Goal: Information Seeking & Learning: Learn about a topic

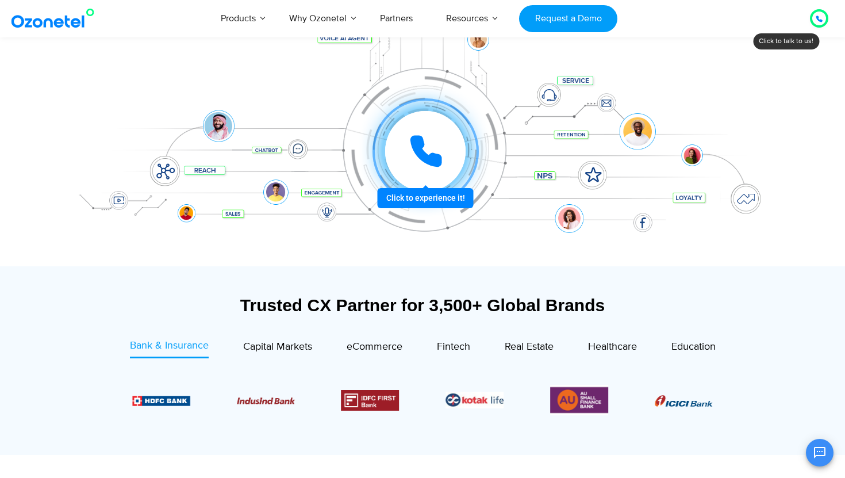
scroll to position [188, 0]
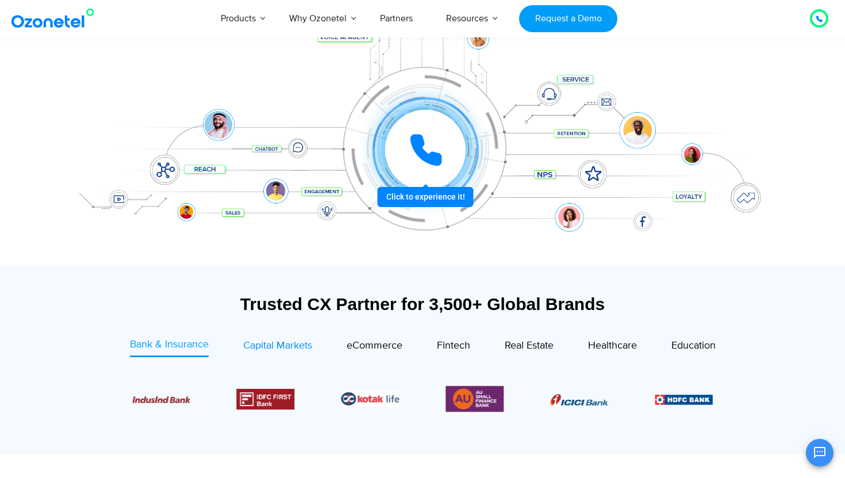
click at [273, 340] on span "Capital Markets" at bounding box center [277, 345] width 69 height 13
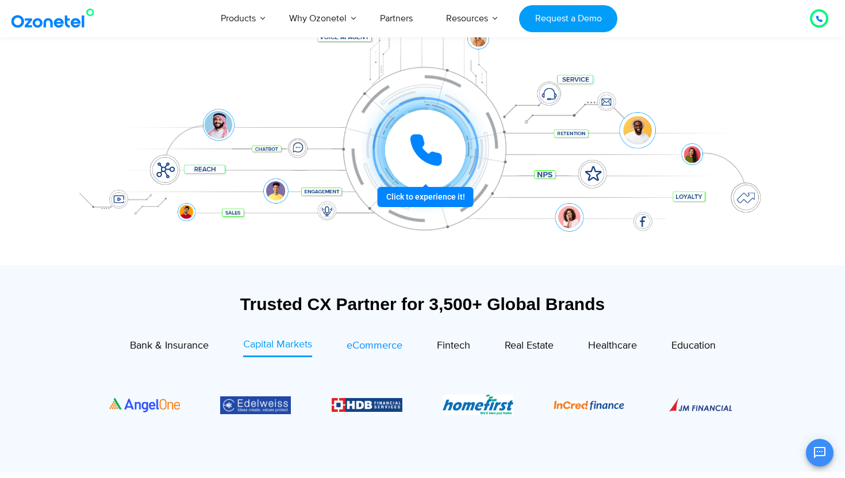
click at [373, 347] on span "eCommerce" at bounding box center [375, 345] width 56 height 13
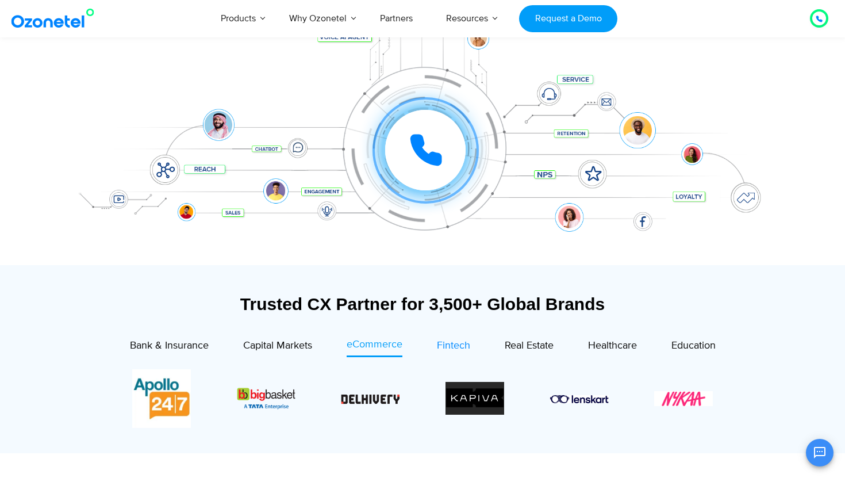
click at [456, 343] on span "Fintech" at bounding box center [453, 345] width 33 height 13
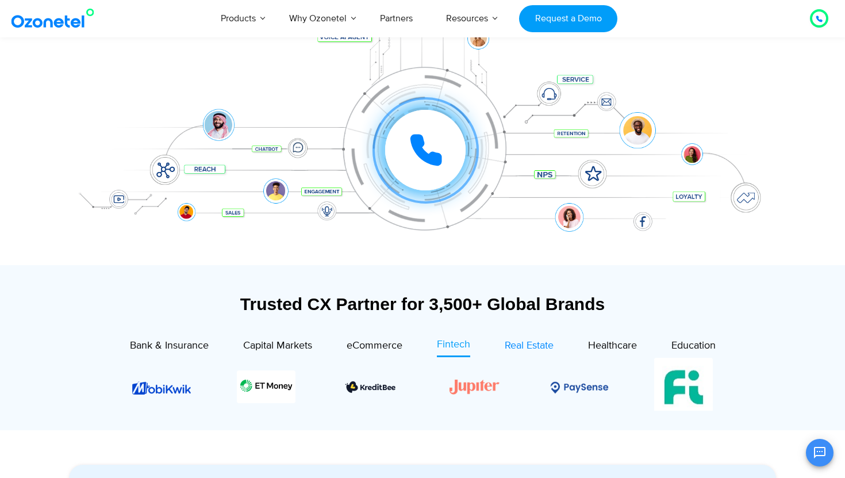
click at [525, 346] on span "Real Estate" at bounding box center [529, 345] width 49 height 13
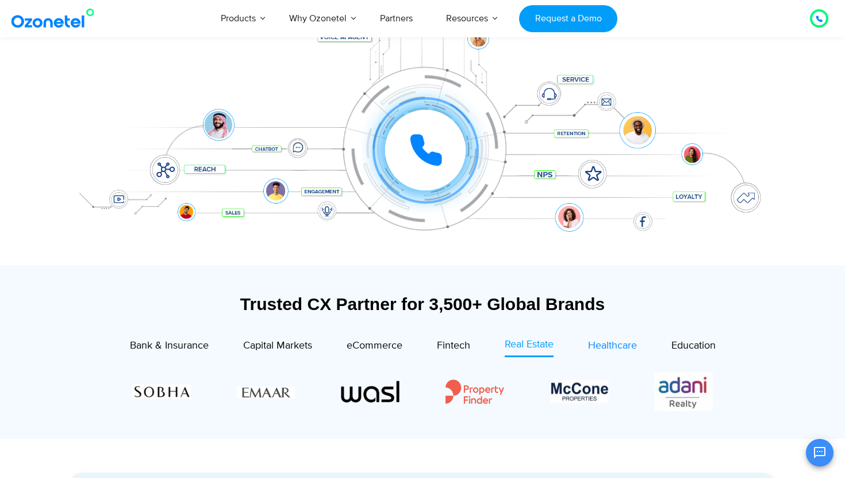
click at [611, 347] on span "Healthcare" at bounding box center [612, 345] width 49 height 13
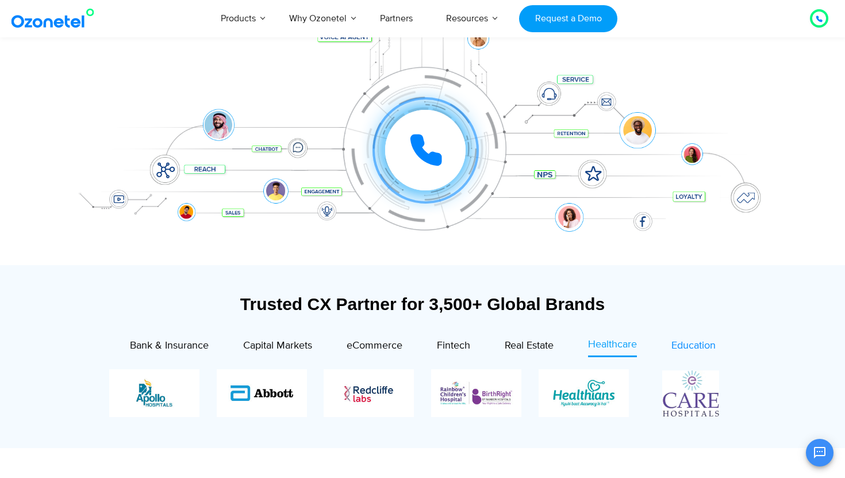
click at [696, 348] on span "Education" at bounding box center [694, 345] width 44 height 13
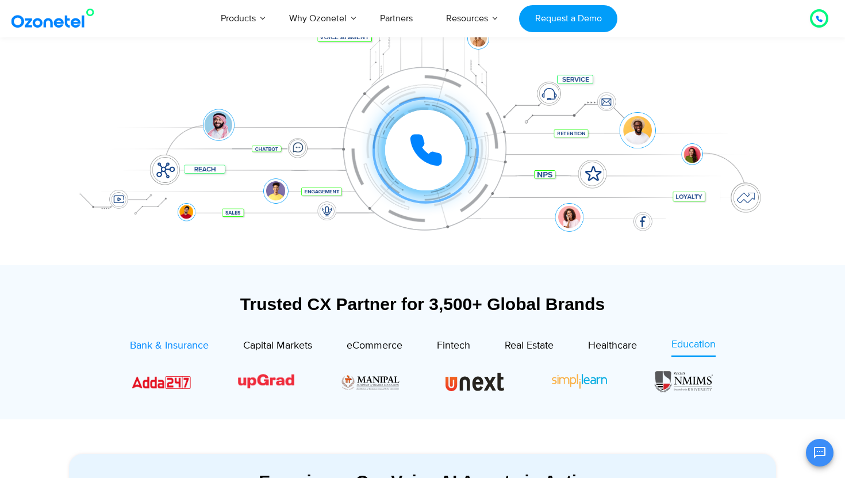
click at [180, 349] on span "Bank & Insurance" at bounding box center [169, 345] width 79 height 13
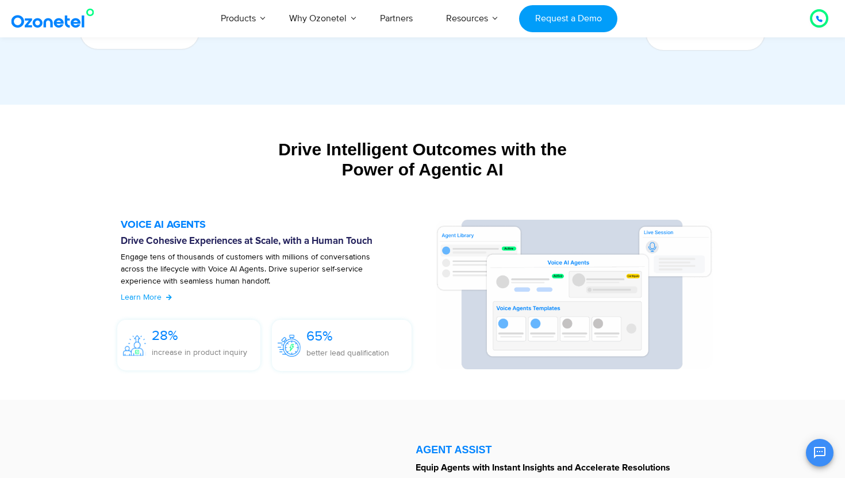
scroll to position [1149, 0]
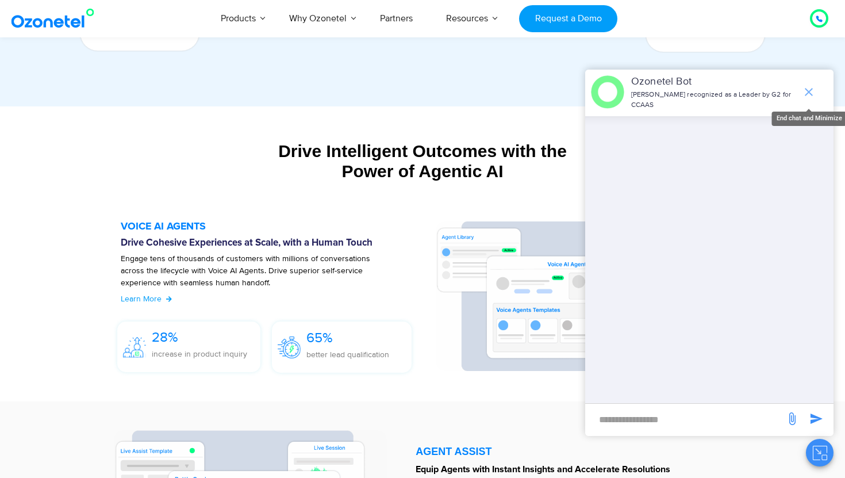
click at [804, 92] on icon "end chat or minimize" at bounding box center [809, 92] width 14 height 14
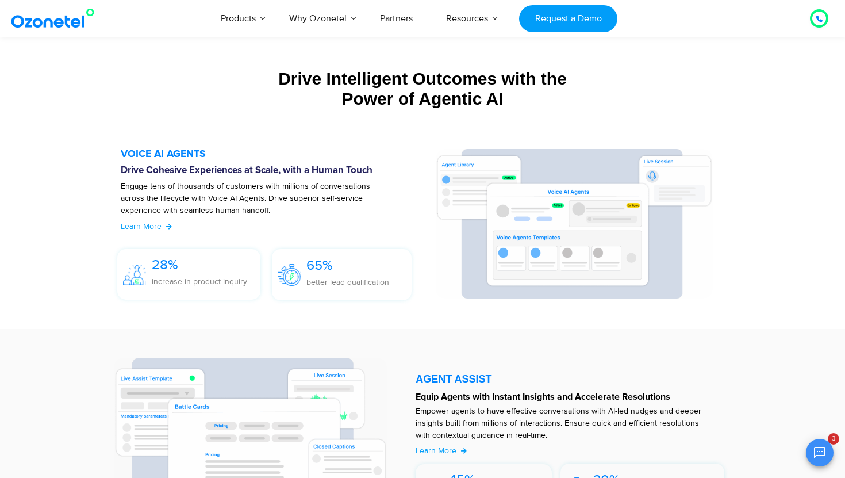
scroll to position [1235, 0]
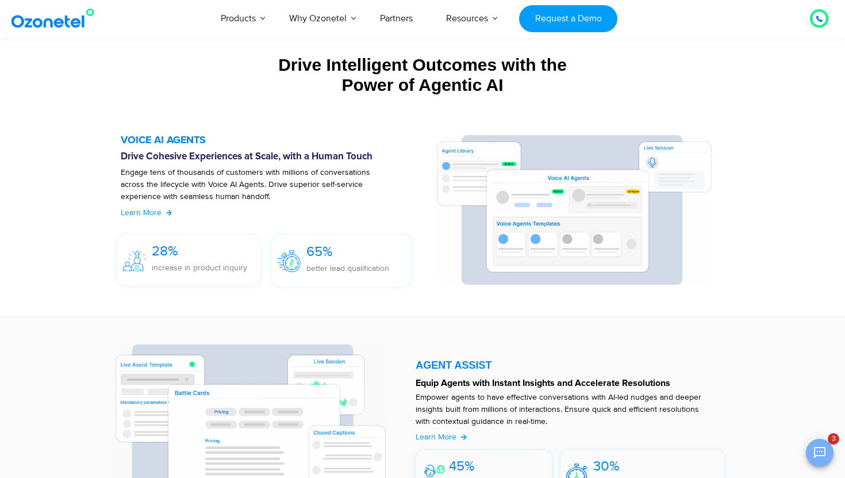
click at [822, 462] on button "Open chat" at bounding box center [820, 453] width 28 height 28
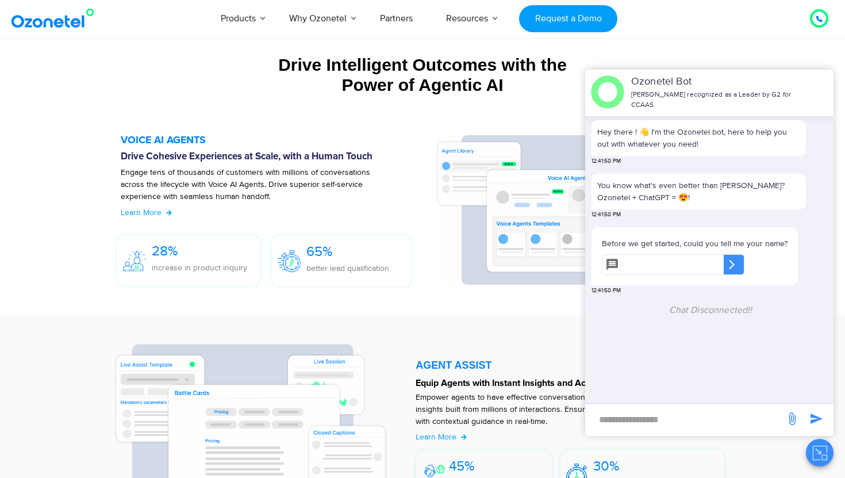
click at [672, 269] on input "text" at bounding box center [674, 264] width 100 height 21
type input "**"
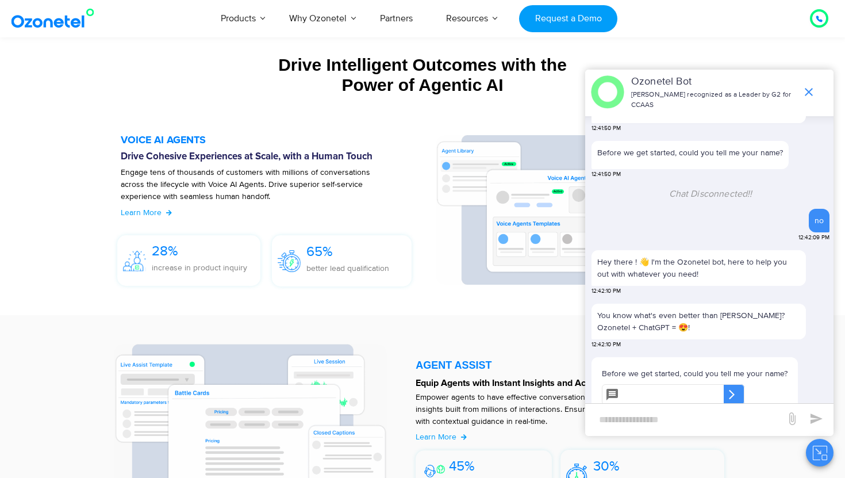
scroll to position [104, 0]
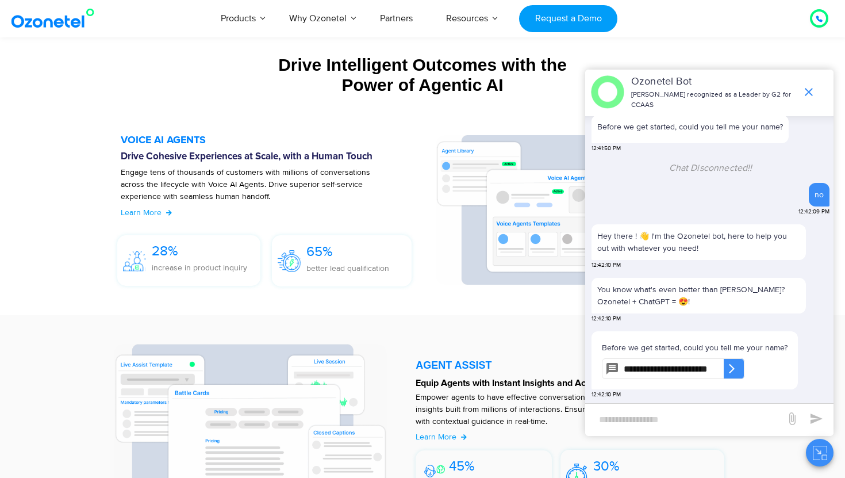
type input "**********"
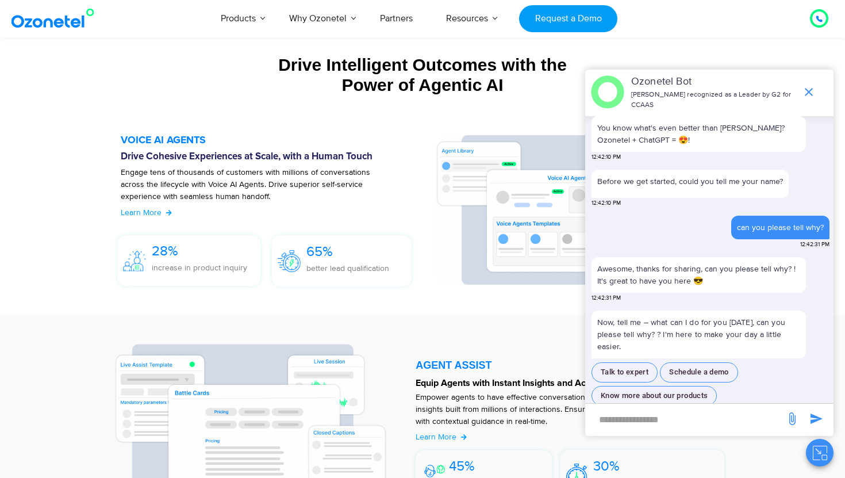
scroll to position [266, 0]
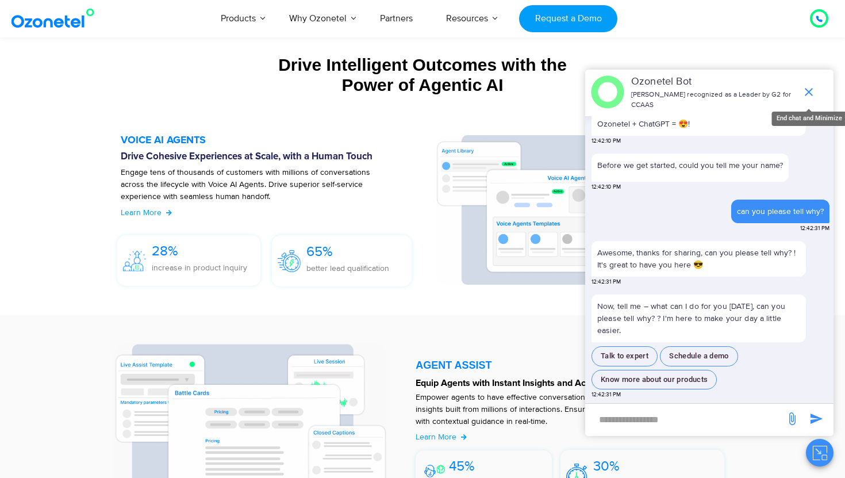
click at [807, 86] on icon "end chat or minimize" at bounding box center [809, 92] width 14 height 14
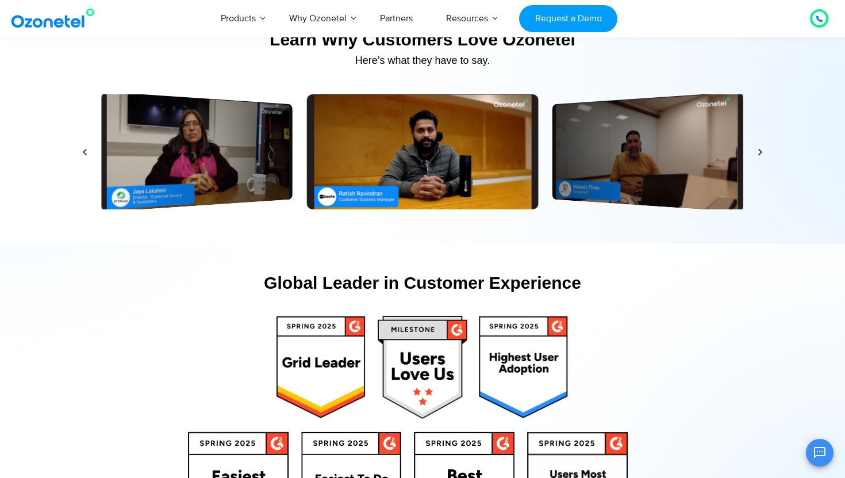
scroll to position [5496, 0]
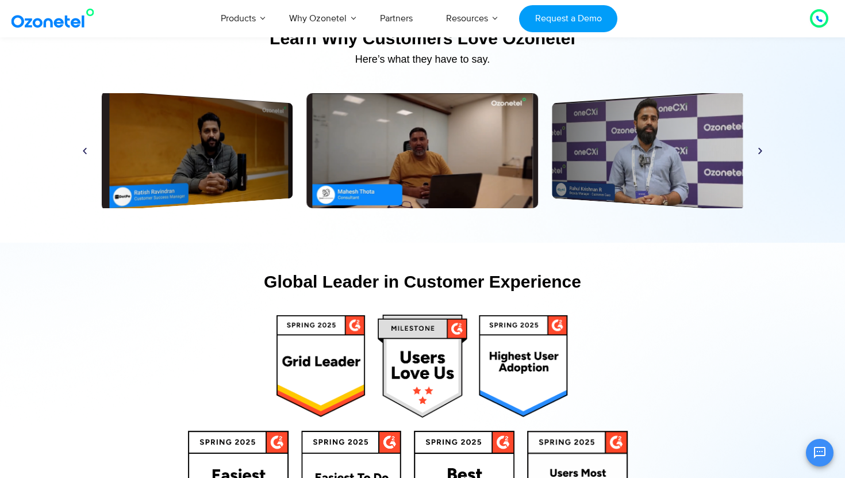
click at [764, 151] on icon "Next slide" at bounding box center [760, 151] width 9 height 9
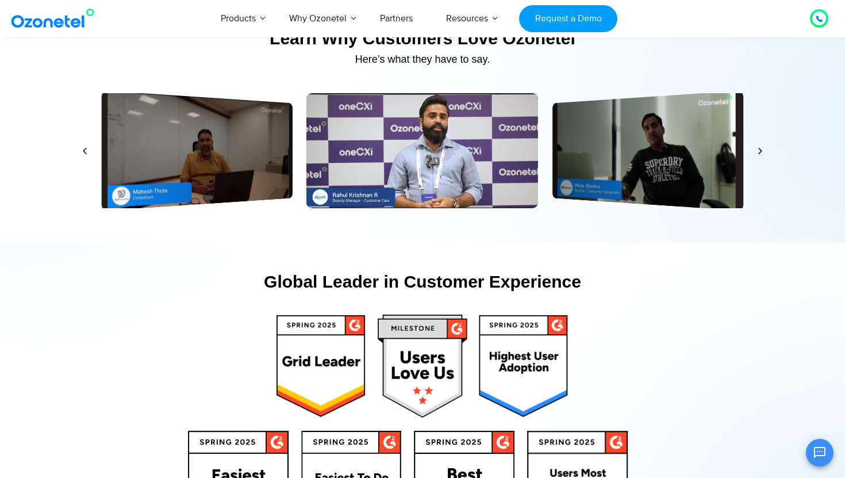
click at [763, 151] on icon "Next slide" at bounding box center [760, 151] width 9 height 9
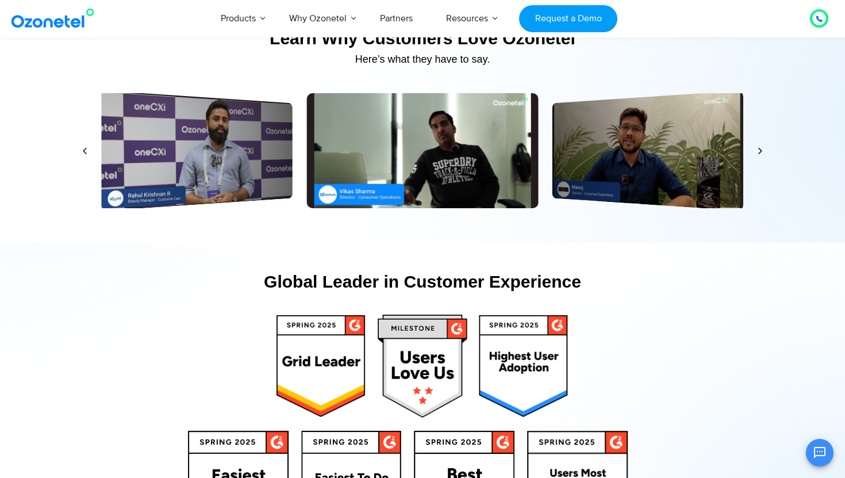
click at [763, 151] on icon "Next slide" at bounding box center [760, 151] width 9 height 9
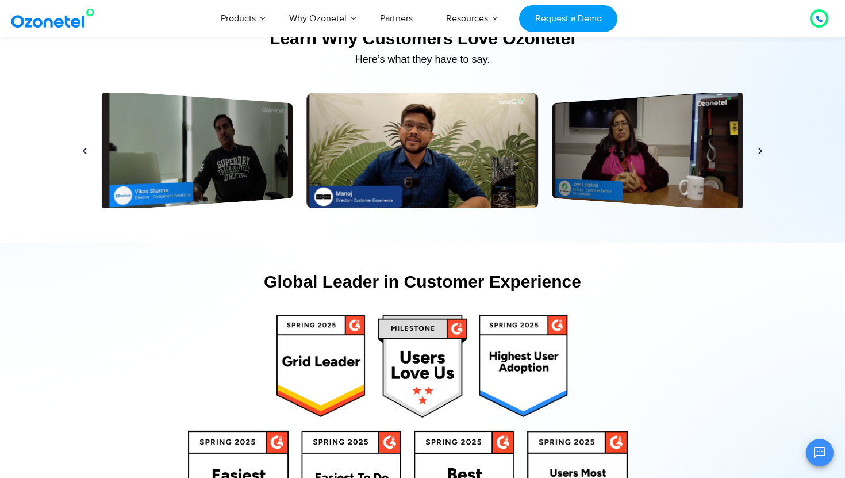
click at [763, 151] on icon "Next slide" at bounding box center [760, 151] width 9 height 9
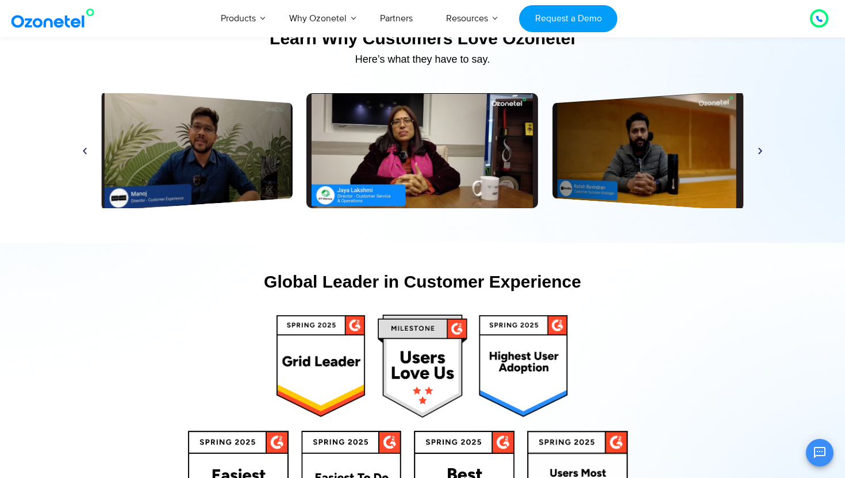
click at [763, 151] on icon "Next slide" at bounding box center [760, 151] width 9 height 9
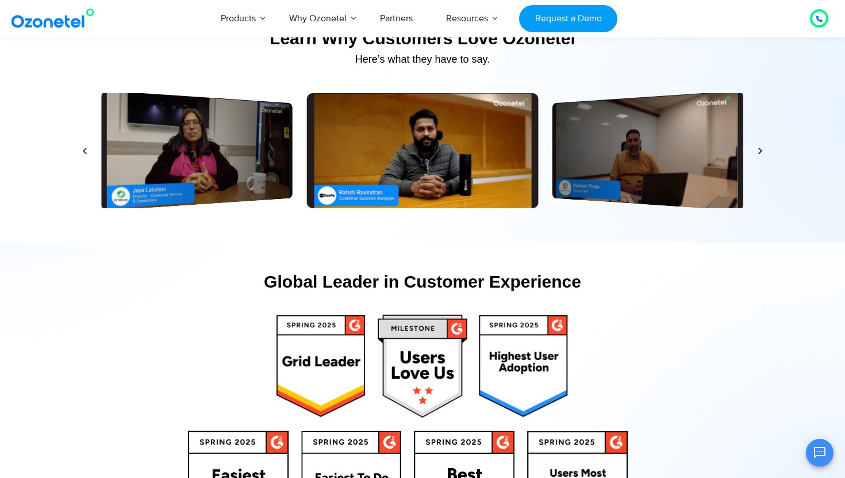
click at [763, 151] on icon "Next slide" at bounding box center [760, 151] width 9 height 9
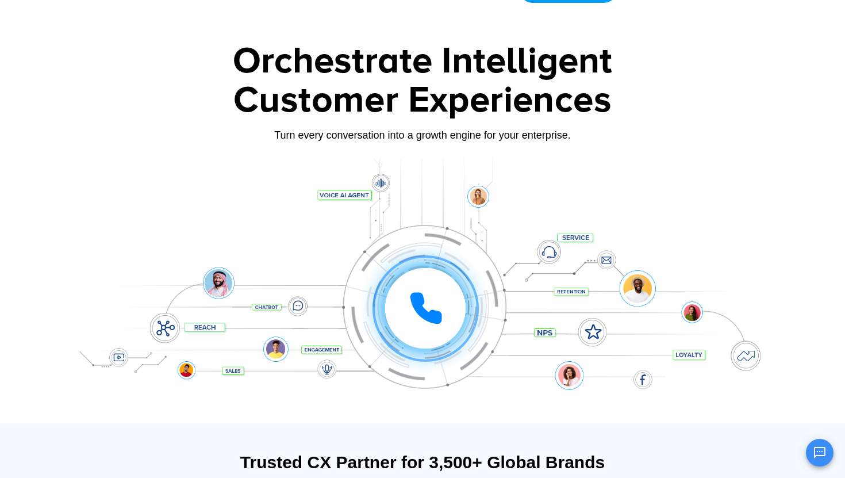
scroll to position [0, 0]
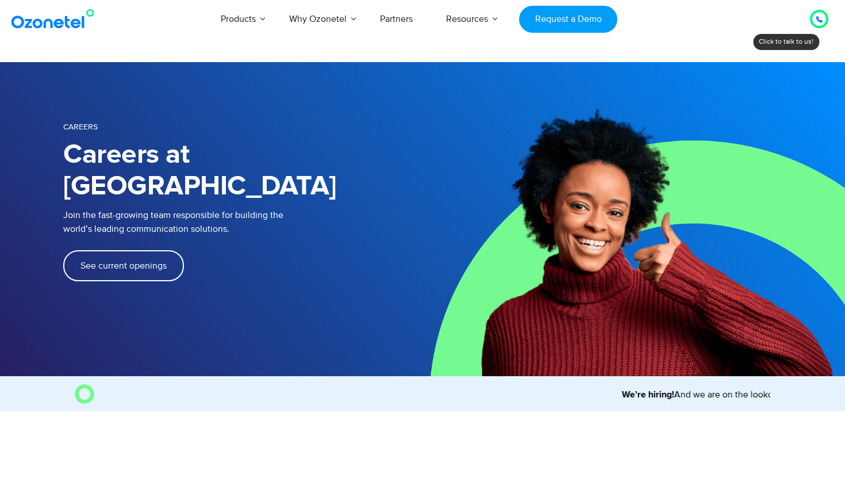
click at [150, 250] on link "See current openings" at bounding box center [123, 265] width 121 height 31
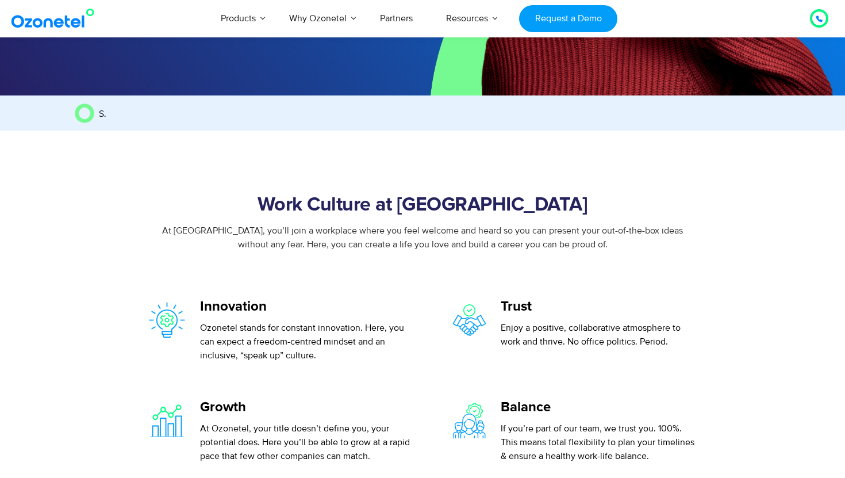
scroll to position [295, 0]
